Goal: Find contact information: Find contact information

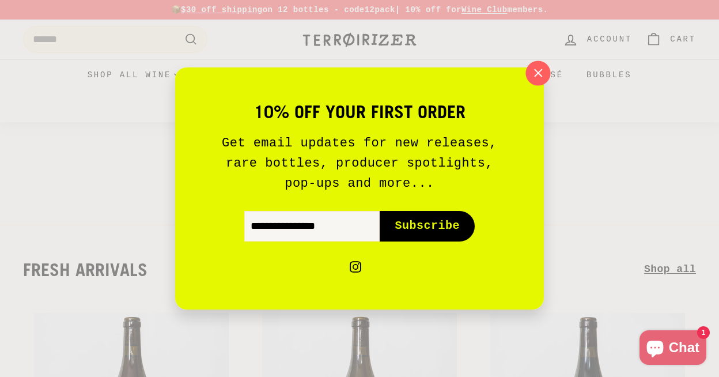
click at [537, 73] on icon "button" at bounding box center [538, 72] width 7 height 7
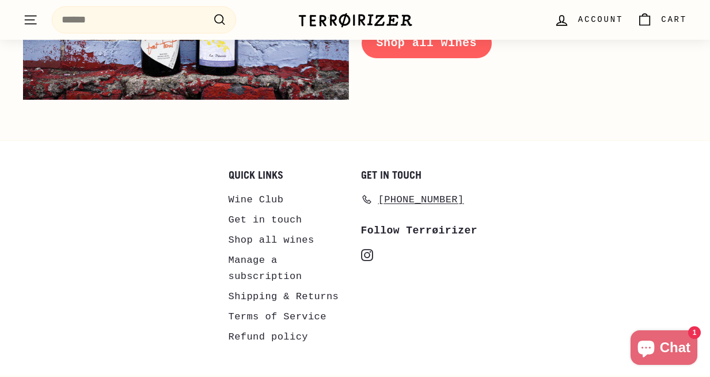
scroll to position [5285, 0]
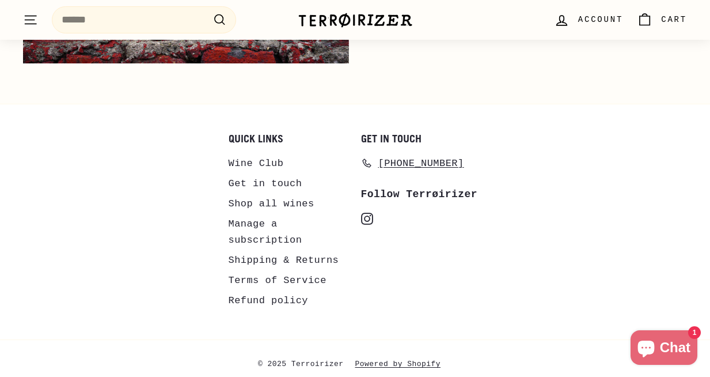
click at [253, 173] on link "Get in touch" at bounding box center [266, 183] width 74 height 20
